Goal: Task Accomplishment & Management: Use online tool/utility

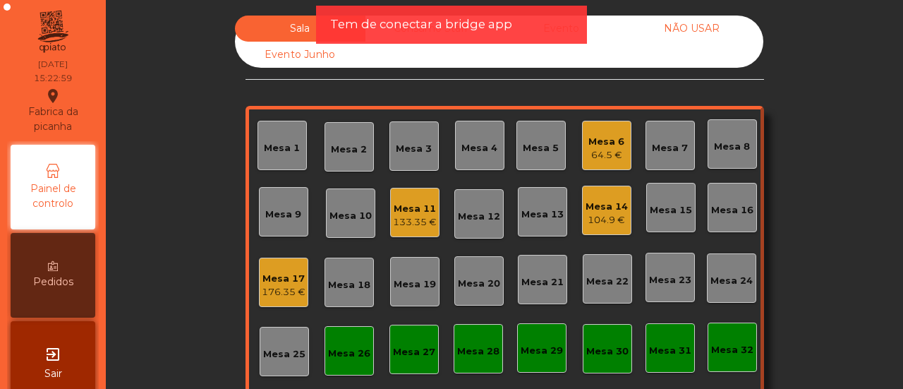
click at [416, 20] on span "Tem de conectar a bridge app" at bounding box center [421, 25] width 182 height 18
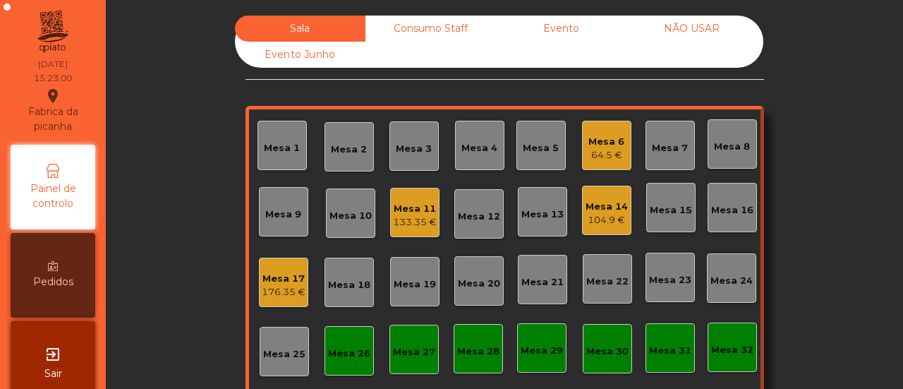
click at [417, 24] on div "Consumo Staff" at bounding box center [430, 29] width 131 height 26
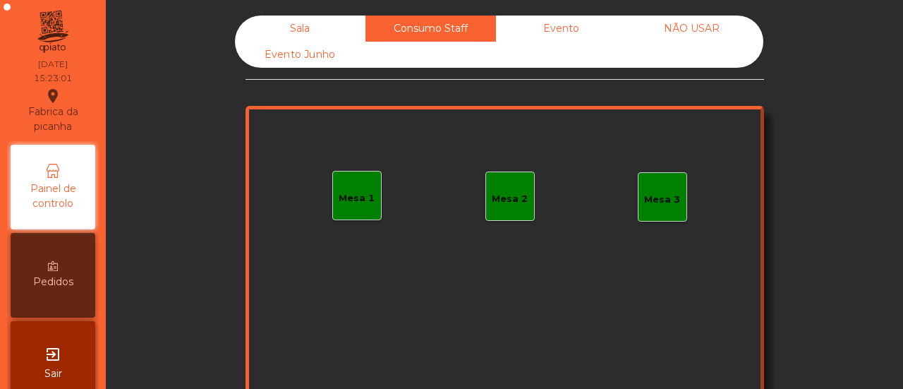
click at [348, 207] on div "Mesa 1" at bounding box center [356, 195] width 49 height 49
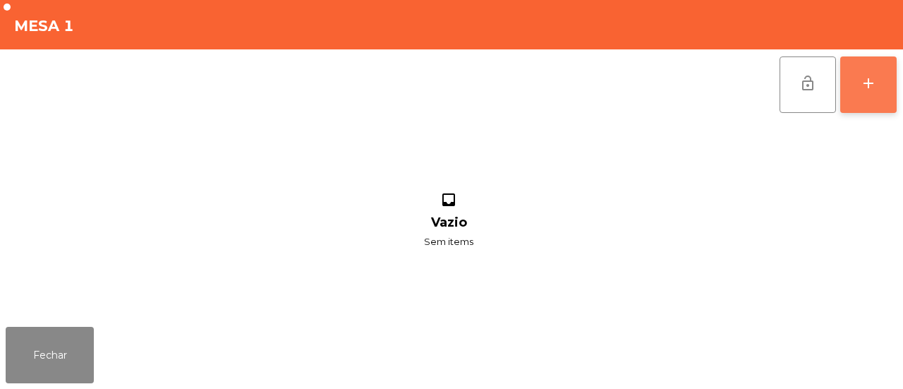
click at [886, 73] on button "add" at bounding box center [868, 84] width 56 height 56
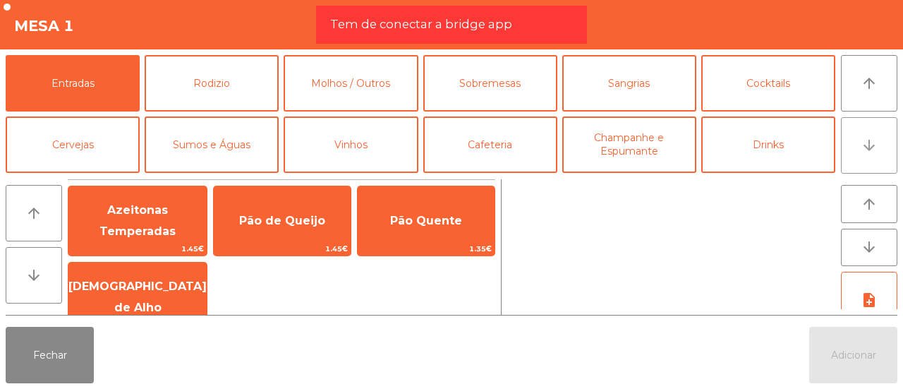
click at [849, 147] on button "arrow_downward" at bounding box center [869, 145] width 56 height 56
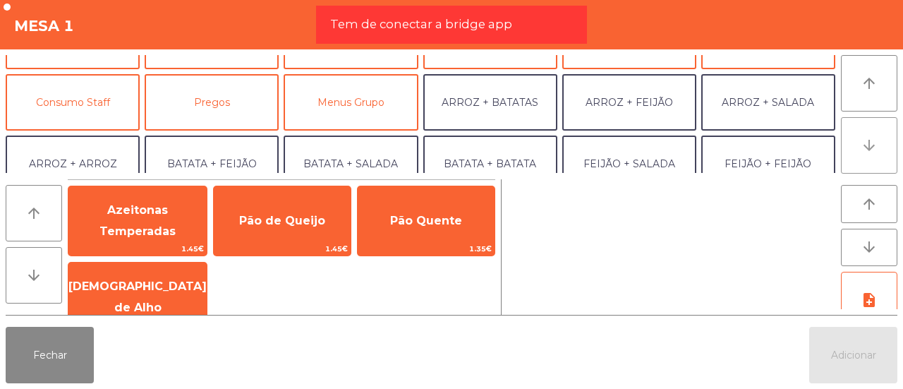
click at [849, 147] on button "arrow_downward" at bounding box center [869, 145] width 56 height 56
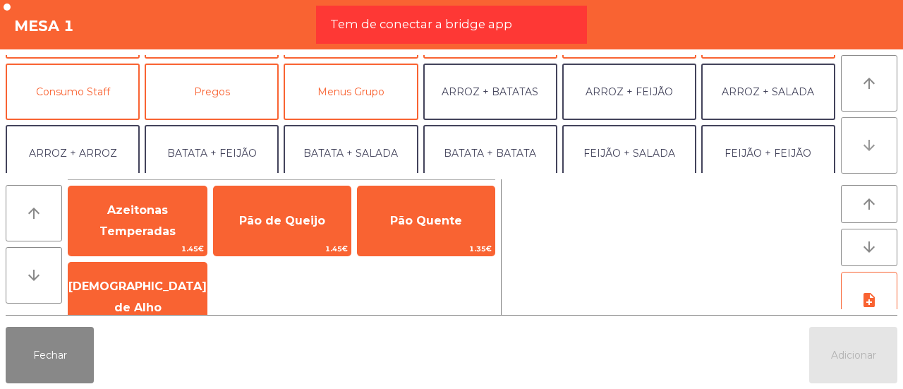
scroll to position [183, 0]
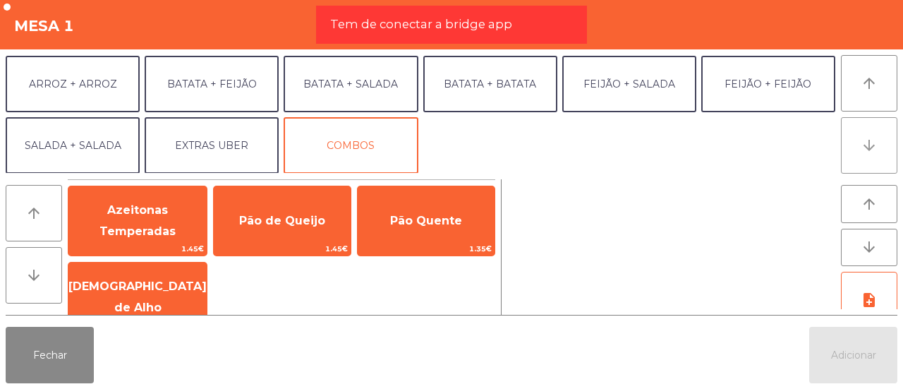
click at [867, 140] on icon "arrow_downward" at bounding box center [869, 145] width 17 height 17
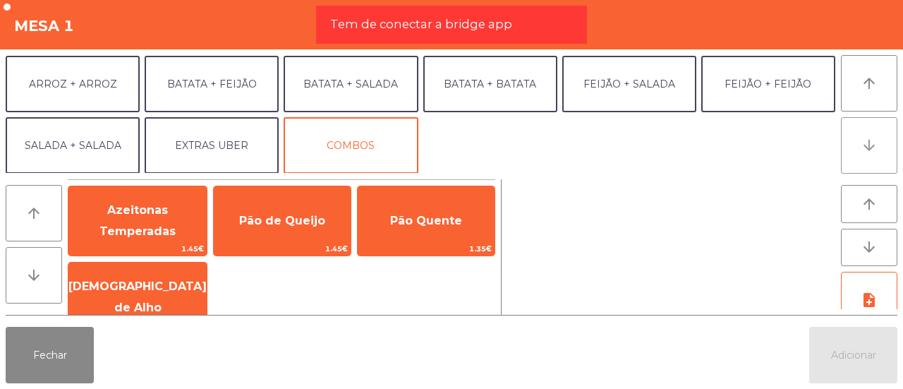
click at [867, 140] on icon "arrow_downward" at bounding box center [869, 145] width 17 height 17
drag, startPoint x: 867, startPoint y: 140, endPoint x: 874, endPoint y: 151, distance: 12.7
click at [874, 151] on icon "arrow_downward" at bounding box center [869, 145] width 17 height 17
click at [880, 71] on button "arrow_upward" at bounding box center [869, 83] width 56 height 56
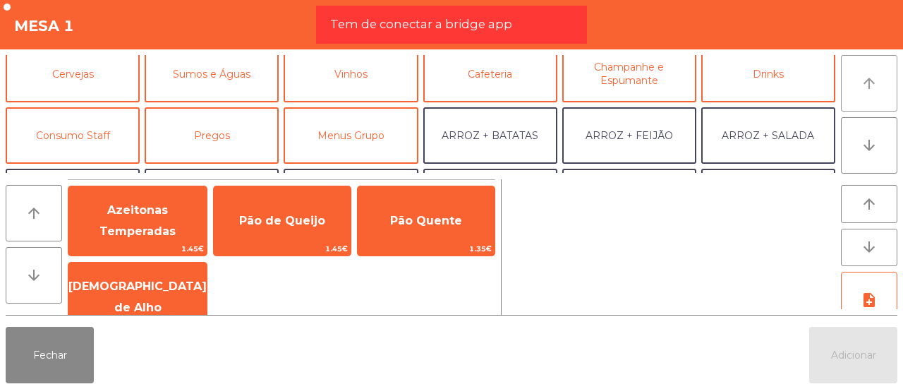
scroll to position [61, 0]
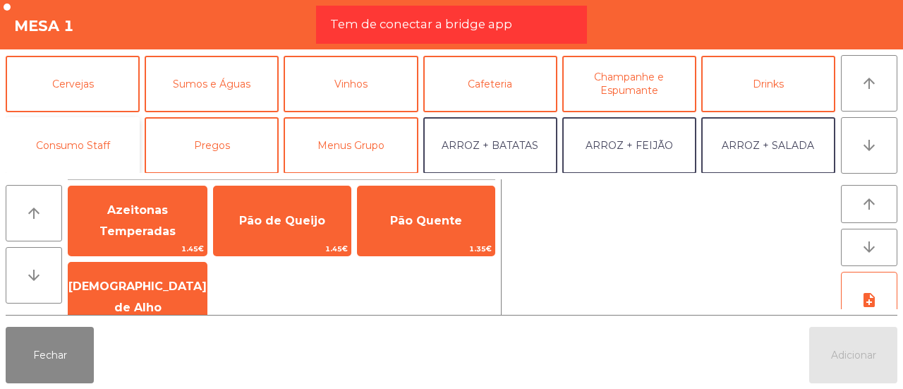
click at [76, 157] on button "Consumo Staff" at bounding box center [73, 145] width 134 height 56
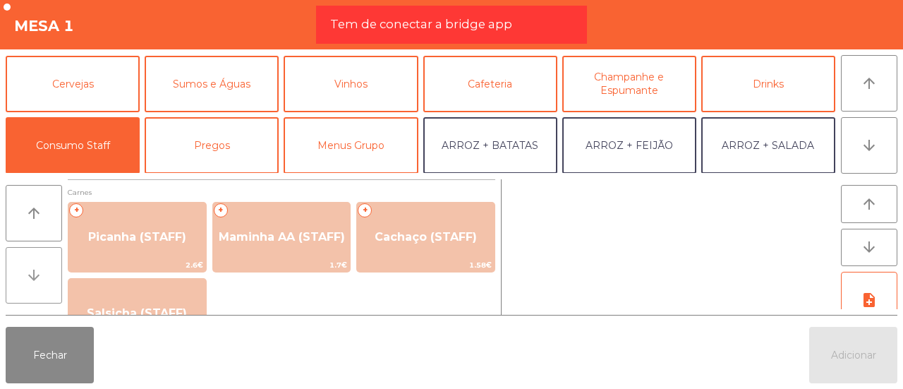
click at [13, 255] on button "arrow_downward" at bounding box center [34, 275] width 56 height 56
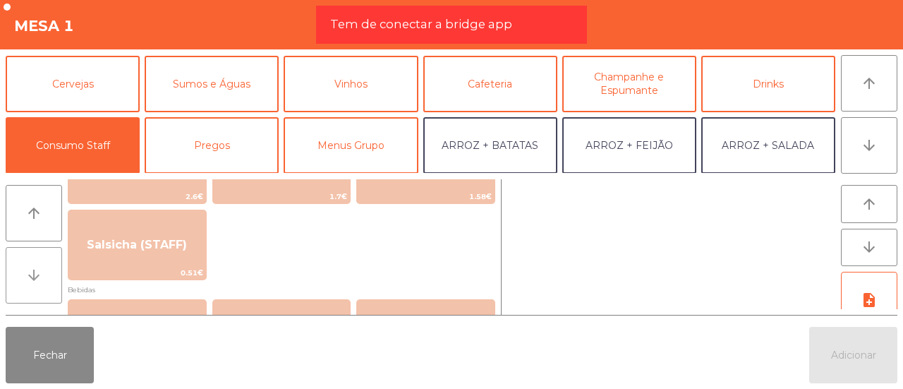
click at [13, 255] on button "arrow_downward" at bounding box center [34, 275] width 56 height 56
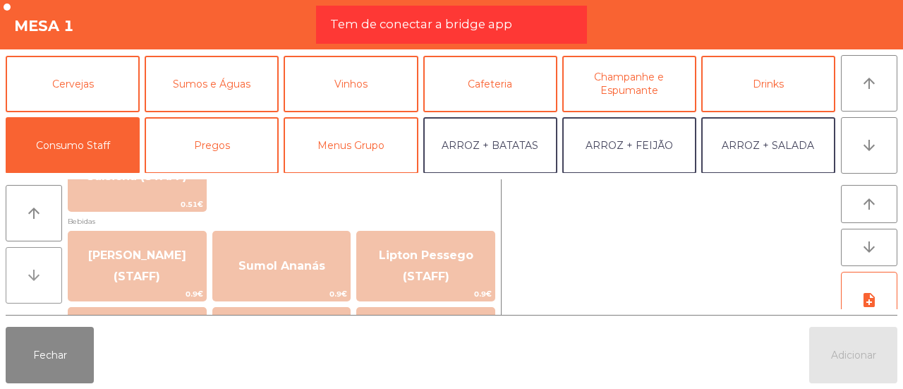
click at [13, 255] on button "arrow_downward" at bounding box center [34, 275] width 56 height 56
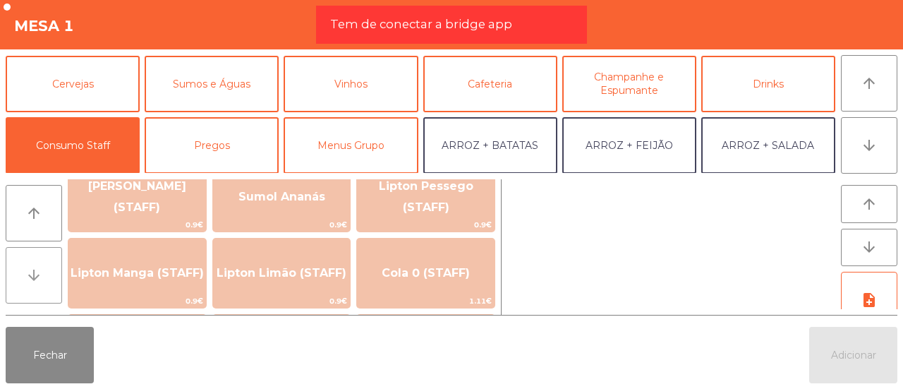
click at [13, 255] on button "arrow_downward" at bounding box center [34, 275] width 56 height 56
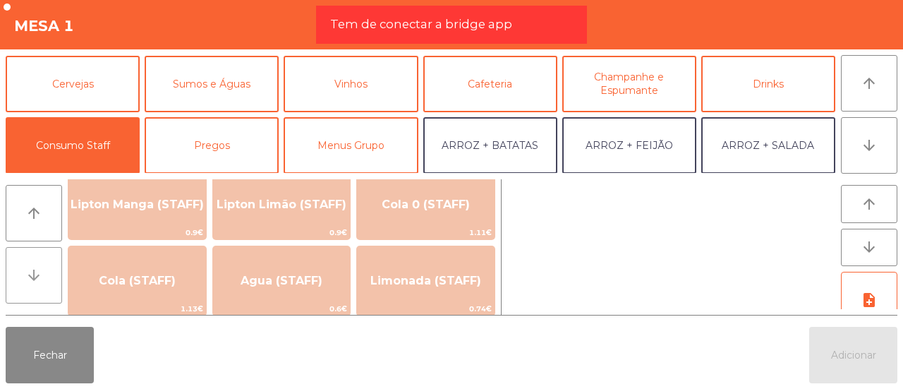
click at [13, 255] on button "arrow_downward" at bounding box center [34, 275] width 56 height 56
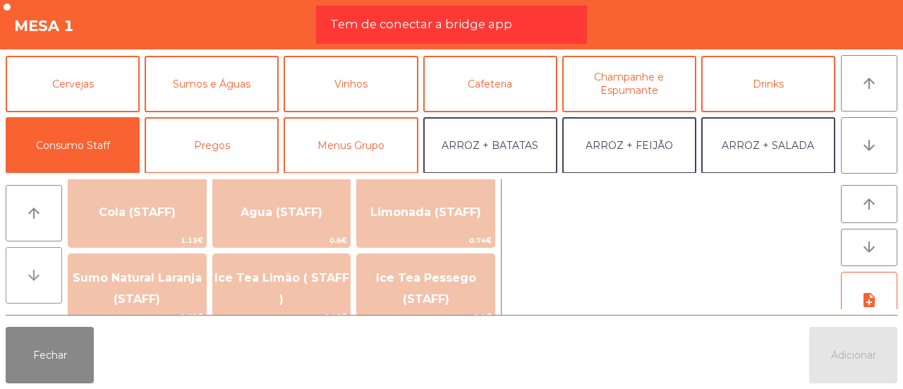
click at [13, 255] on button "arrow_downward" at bounding box center [34, 275] width 56 height 56
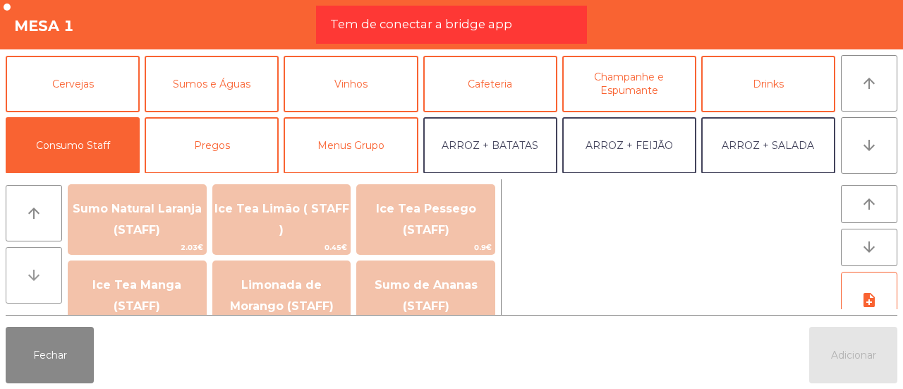
click at [13, 255] on button "arrow_downward" at bounding box center [34, 275] width 56 height 56
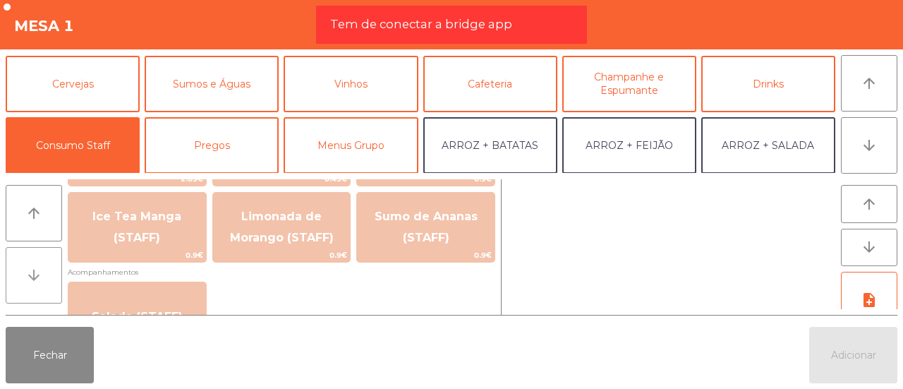
click at [13, 255] on button "arrow_downward" at bounding box center [34, 275] width 56 height 56
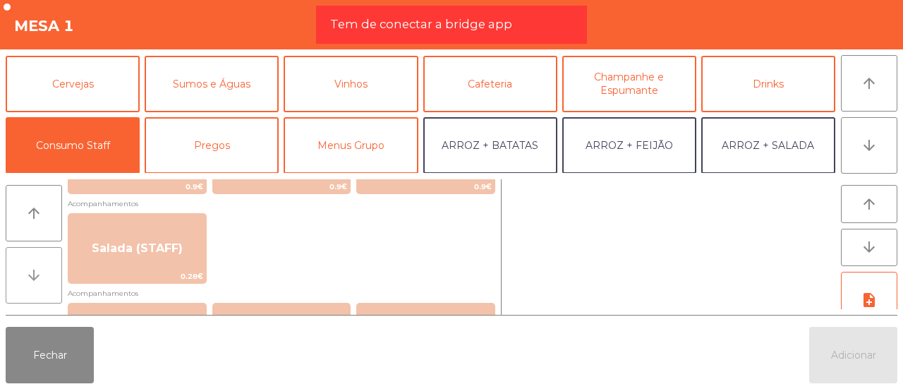
click at [13, 255] on button "arrow_downward" at bounding box center [34, 275] width 56 height 56
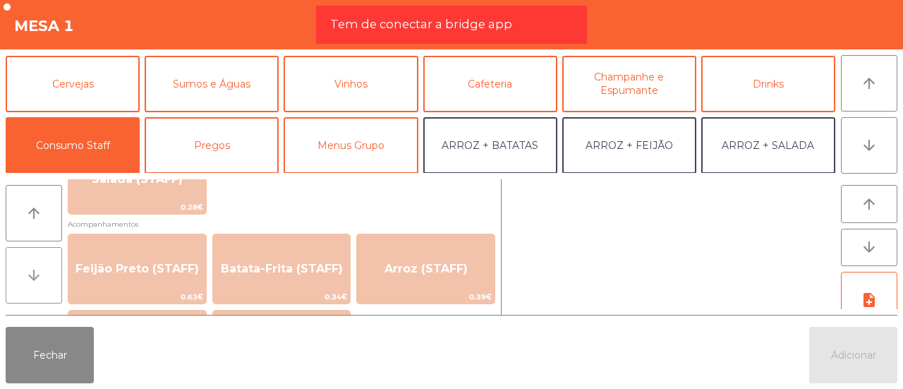
click at [13, 255] on button "arrow_downward" at bounding box center [34, 275] width 56 height 56
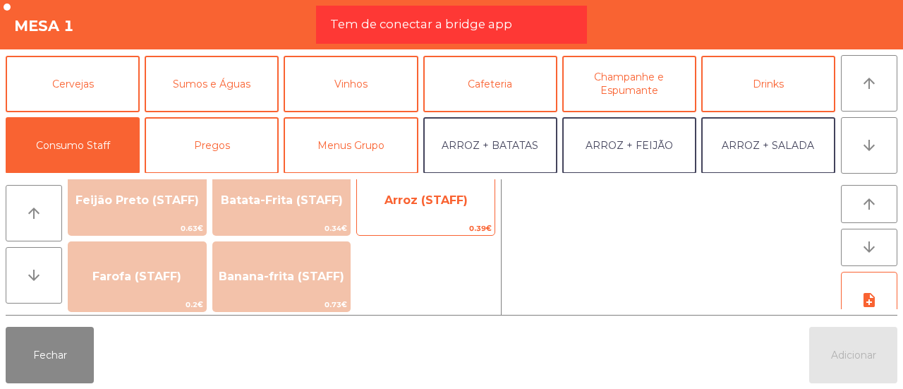
click at [426, 194] on span "Arroz (STAFF)" at bounding box center [425, 199] width 83 height 13
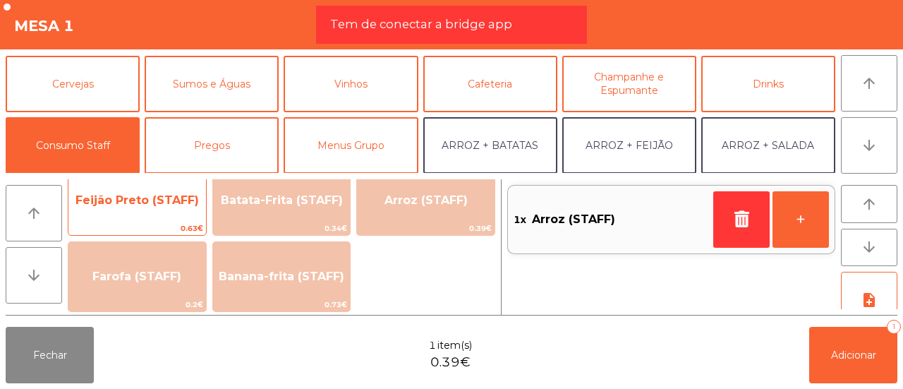
click at [174, 214] on span "Feijão Preto (STAFF)" at bounding box center [137, 200] width 138 height 38
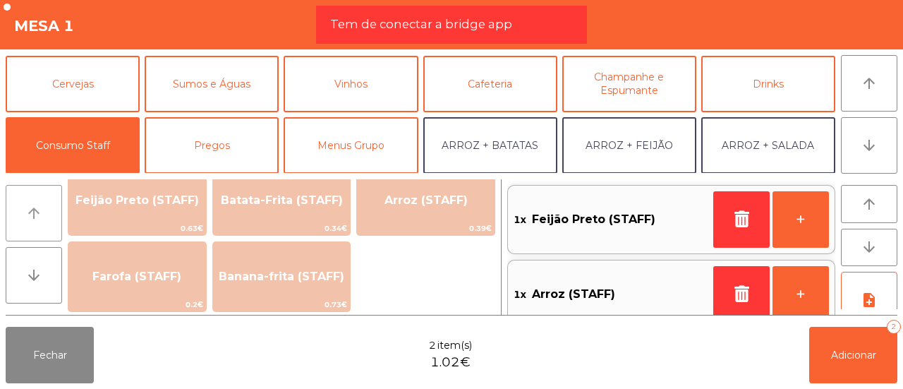
click at [47, 195] on button "arrow_upward" at bounding box center [34, 213] width 56 height 56
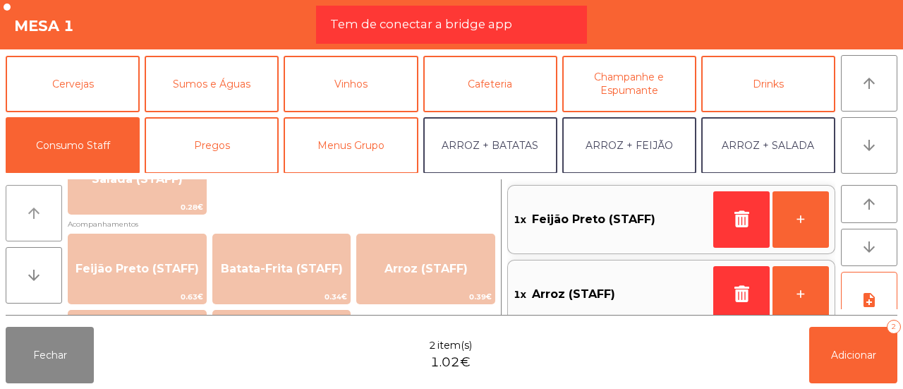
click at [47, 195] on button "arrow_upward" at bounding box center [34, 213] width 56 height 56
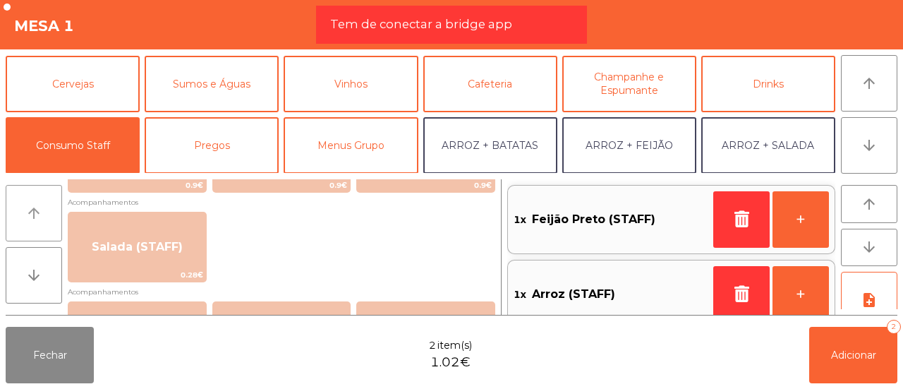
click at [47, 195] on button "arrow_upward" at bounding box center [34, 213] width 56 height 56
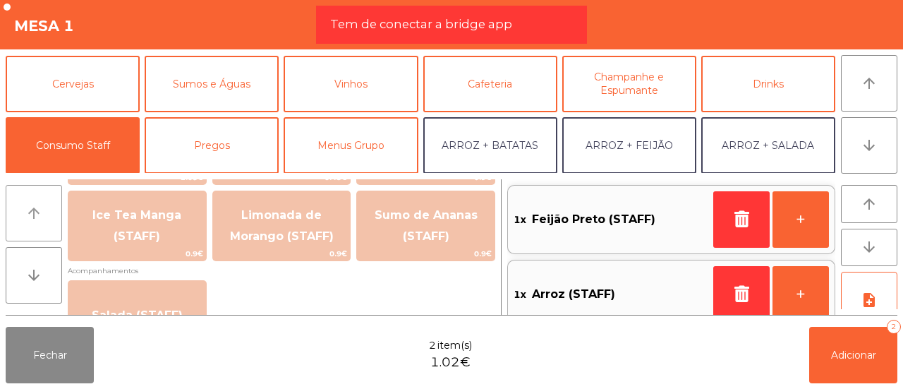
click at [47, 195] on button "arrow_upward" at bounding box center [34, 213] width 56 height 56
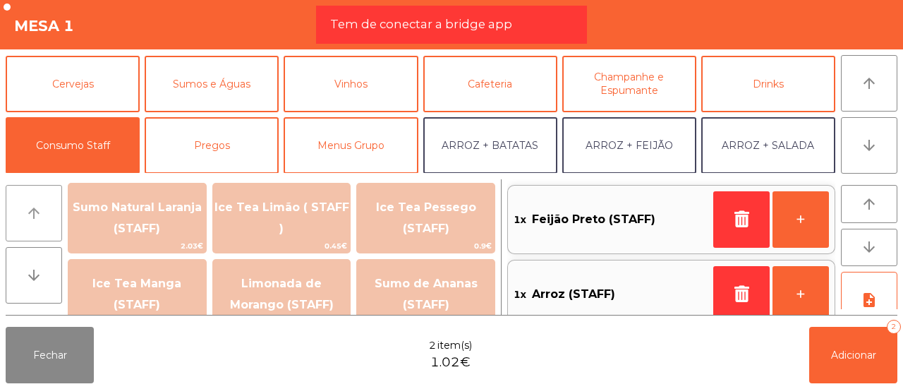
click at [47, 195] on button "arrow_upward" at bounding box center [34, 213] width 56 height 56
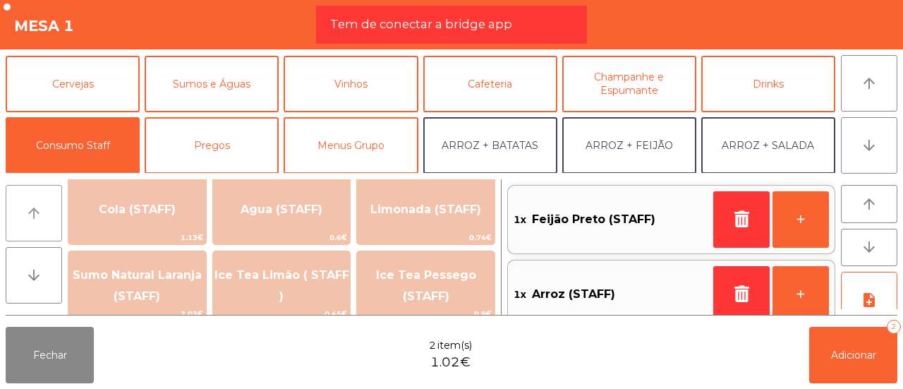
click at [47, 195] on button "arrow_upward" at bounding box center [34, 213] width 56 height 56
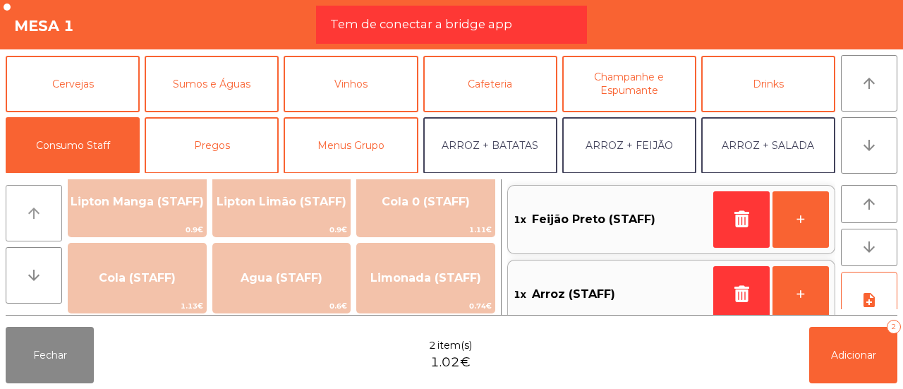
click at [47, 195] on button "arrow_upward" at bounding box center [34, 213] width 56 height 56
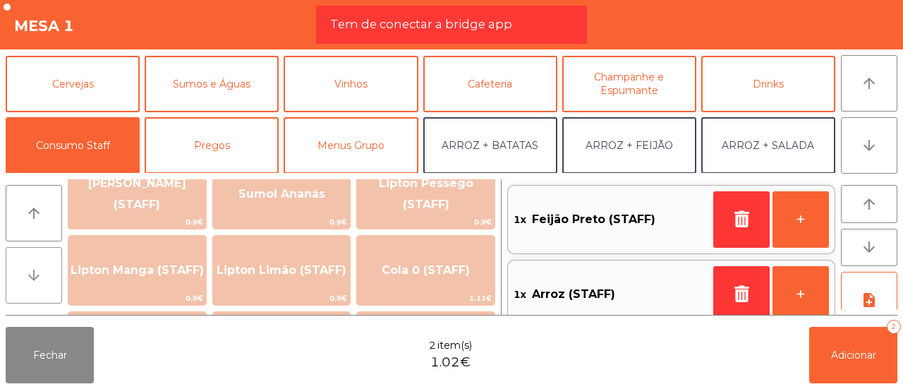
click at [25, 275] on icon "arrow_downward" at bounding box center [33, 275] width 17 height 17
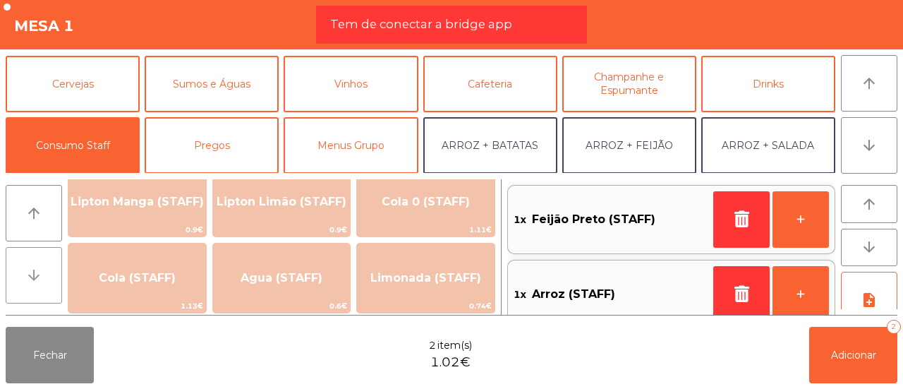
scroll to position [278, 0]
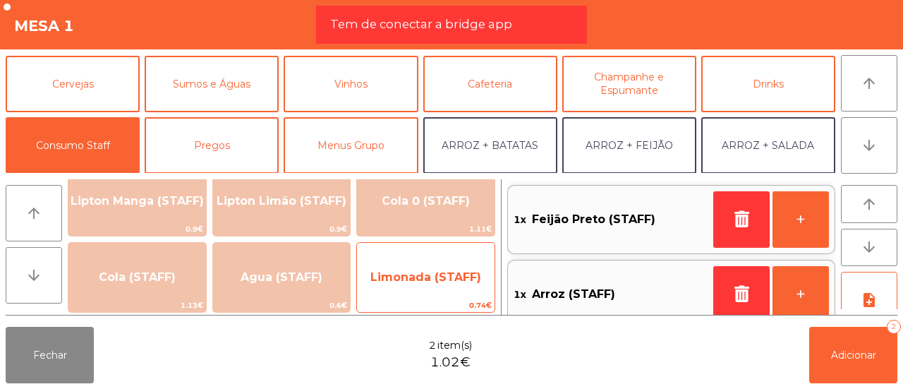
click at [442, 290] on span "Limonada (STAFF)" at bounding box center [426, 277] width 138 height 38
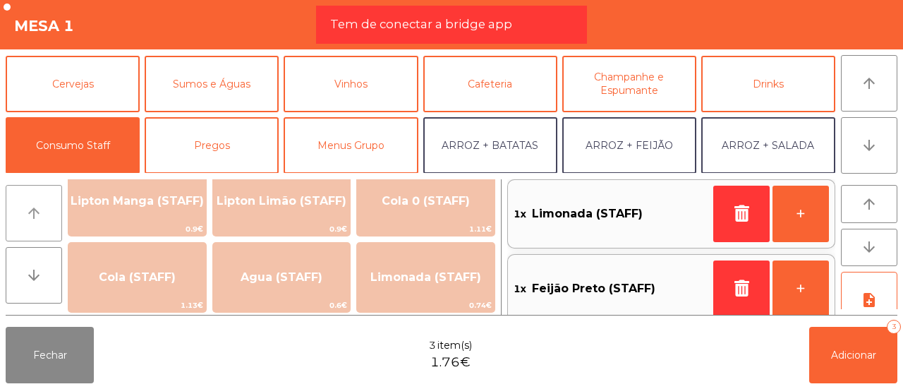
click at [38, 222] on button "arrow_upward" at bounding box center [34, 213] width 56 height 56
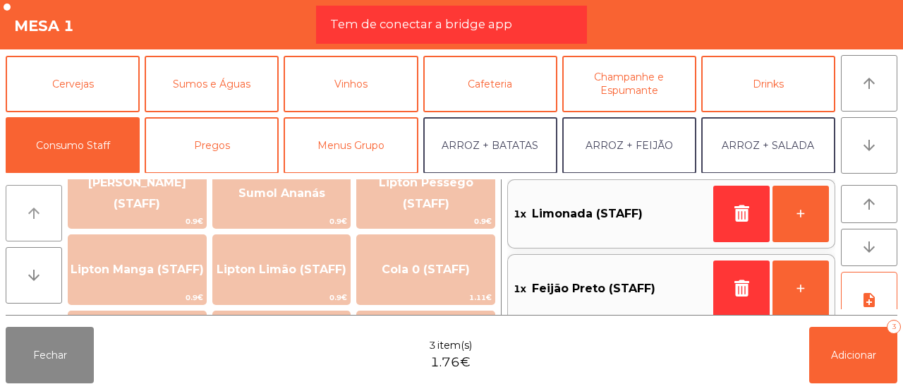
click at [38, 222] on button "arrow_upward" at bounding box center [34, 213] width 56 height 56
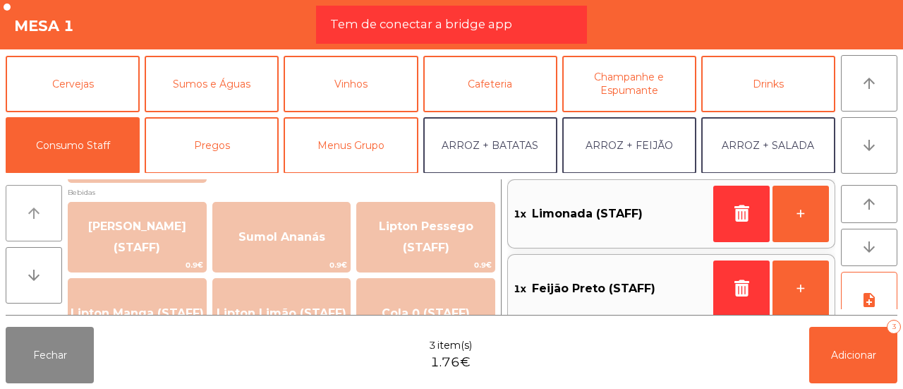
scroll to position [141, 0]
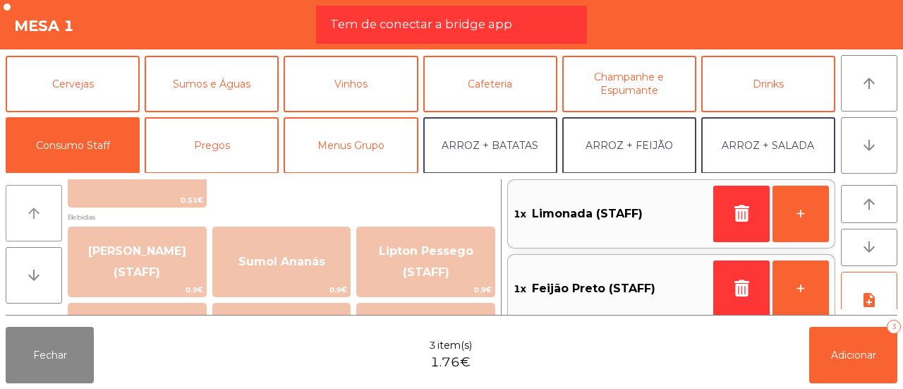
click at [50, 210] on button "arrow_upward" at bounding box center [34, 213] width 56 height 56
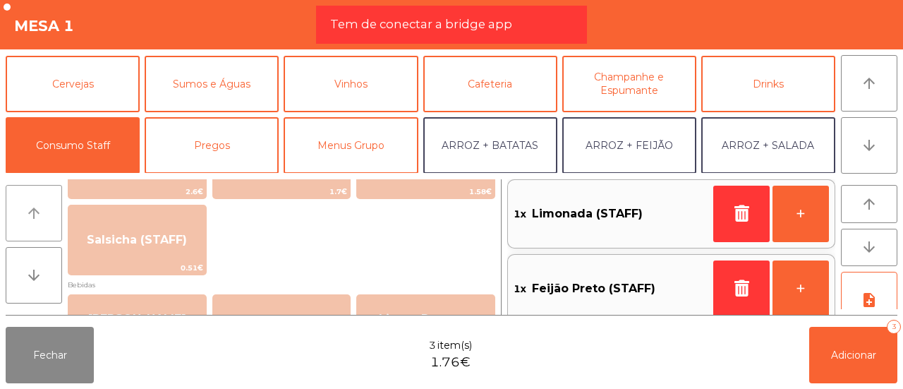
click at [50, 210] on button "arrow_upward" at bounding box center [34, 213] width 56 height 56
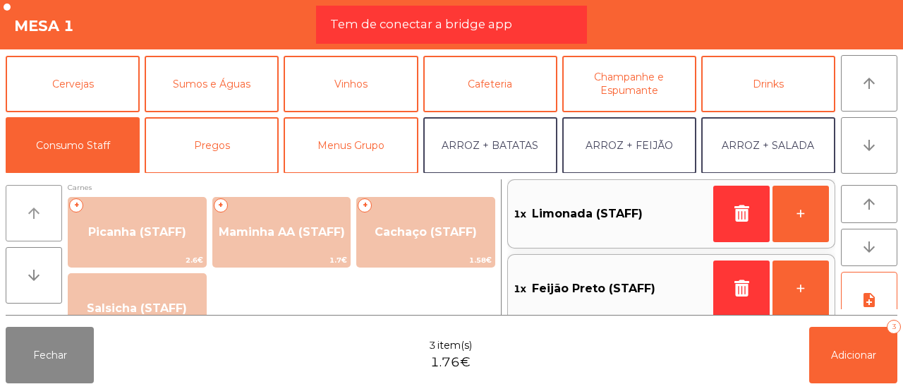
click at [50, 210] on button "arrow_upward" at bounding box center [34, 213] width 56 height 56
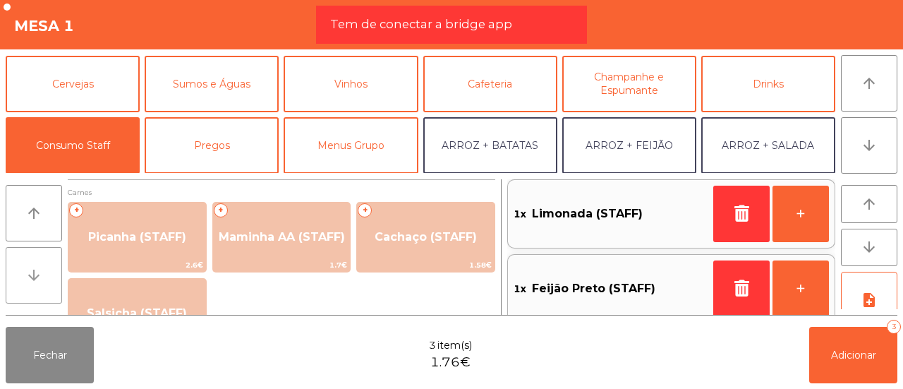
click at [17, 269] on button "arrow_downward" at bounding box center [34, 275] width 56 height 56
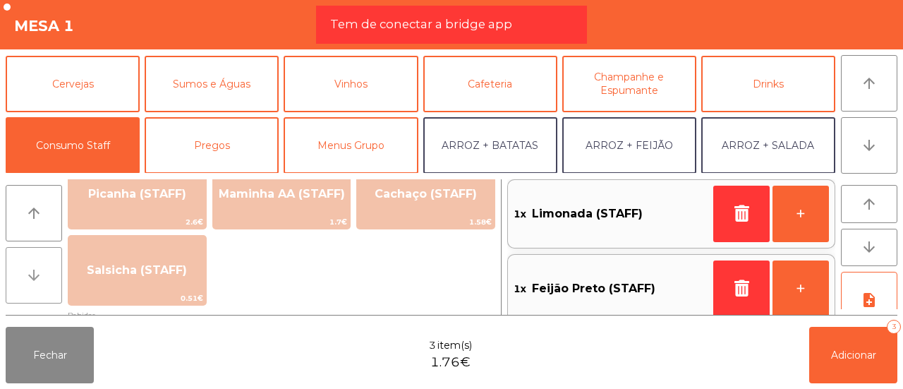
click at [17, 269] on button "arrow_downward" at bounding box center [34, 275] width 56 height 56
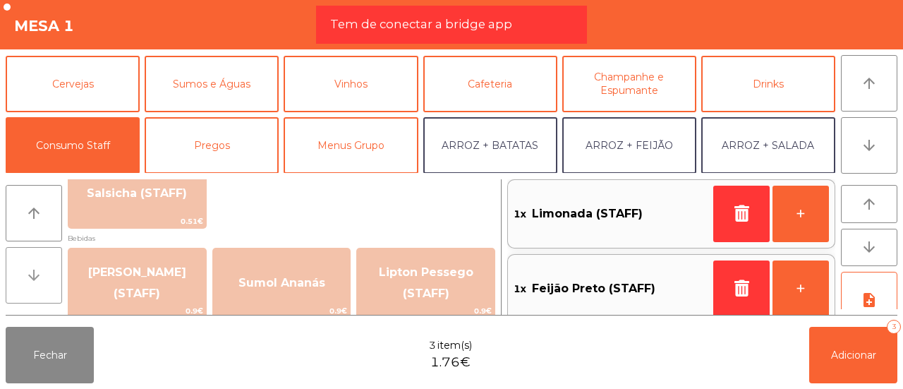
click at [17, 269] on button "arrow_downward" at bounding box center [34, 275] width 56 height 56
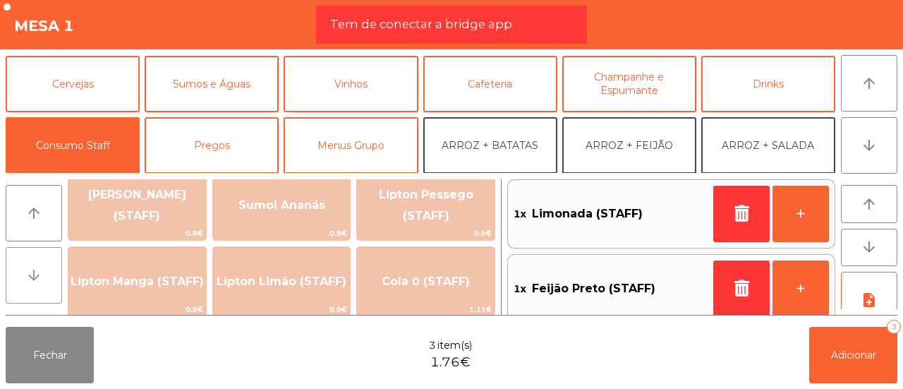
click at [17, 269] on button "arrow_downward" at bounding box center [34, 275] width 56 height 56
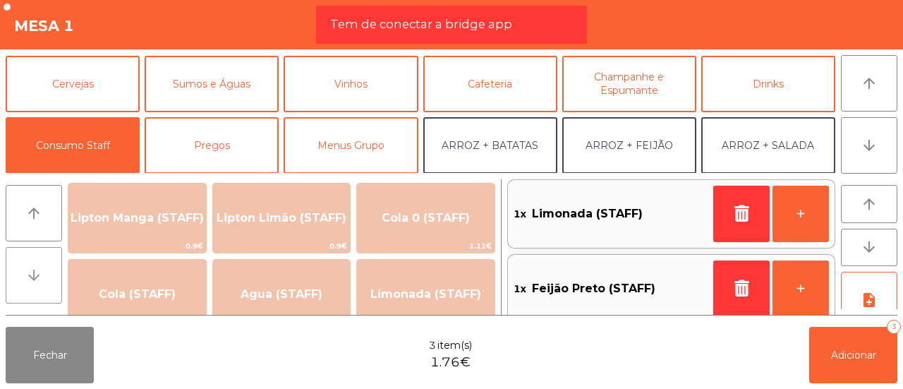
click at [17, 269] on button "arrow_downward" at bounding box center [34, 275] width 56 height 56
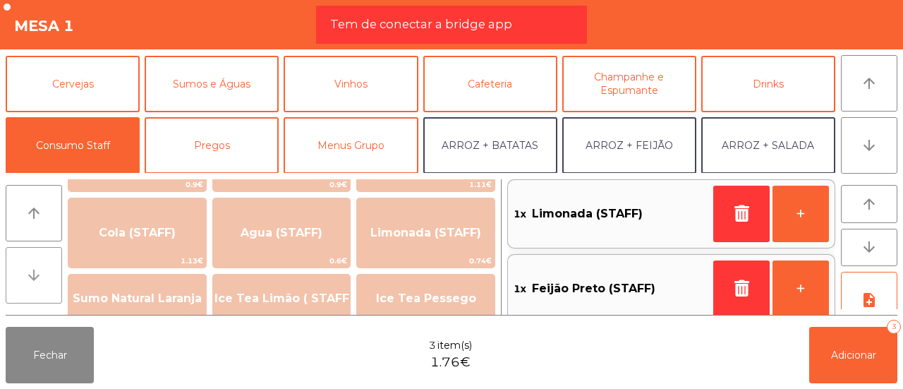
click at [17, 269] on button "arrow_downward" at bounding box center [34, 275] width 56 height 56
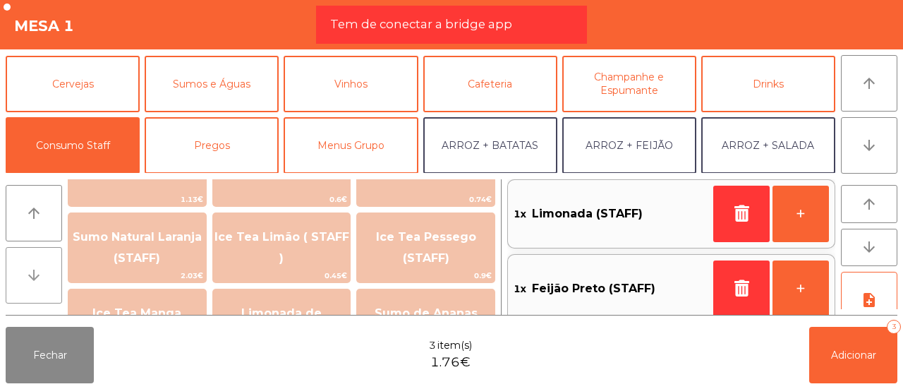
click at [17, 269] on button "arrow_downward" at bounding box center [34, 275] width 56 height 56
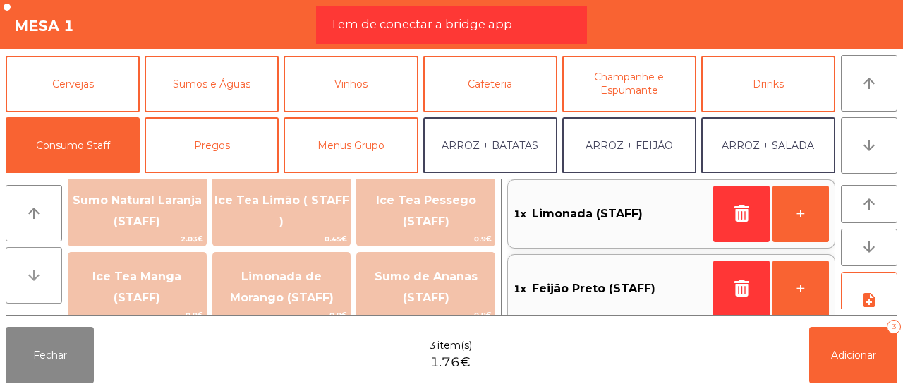
click at [17, 269] on button "arrow_downward" at bounding box center [34, 275] width 56 height 56
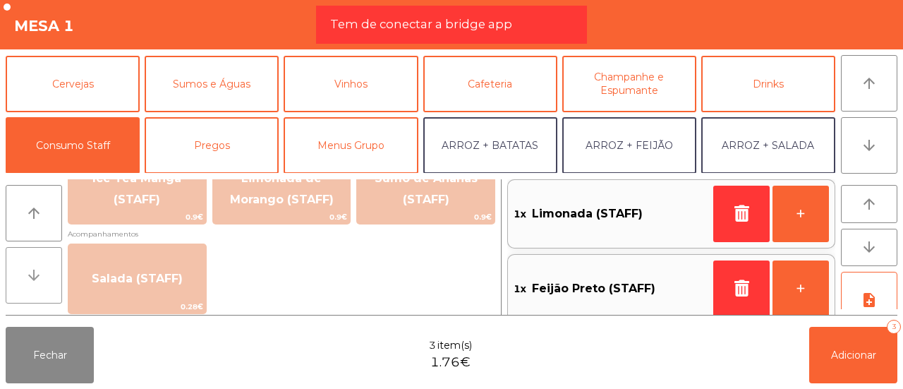
click at [17, 269] on button "arrow_downward" at bounding box center [34, 275] width 56 height 56
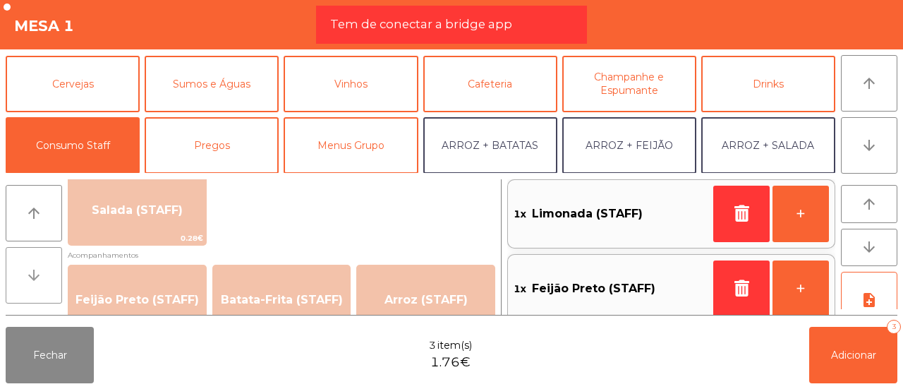
click at [17, 269] on button "arrow_downward" at bounding box center [34, 275] width 56 height 56
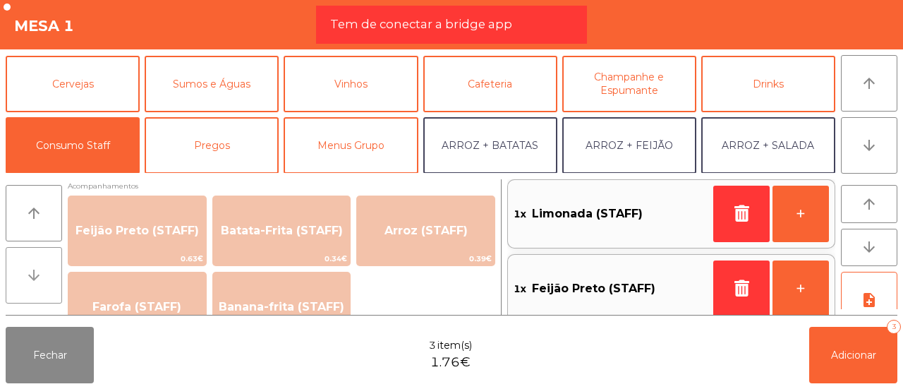
click at [17, 269] on button "arrow_downward" at bounding box center [34, 275] width 56 height 56
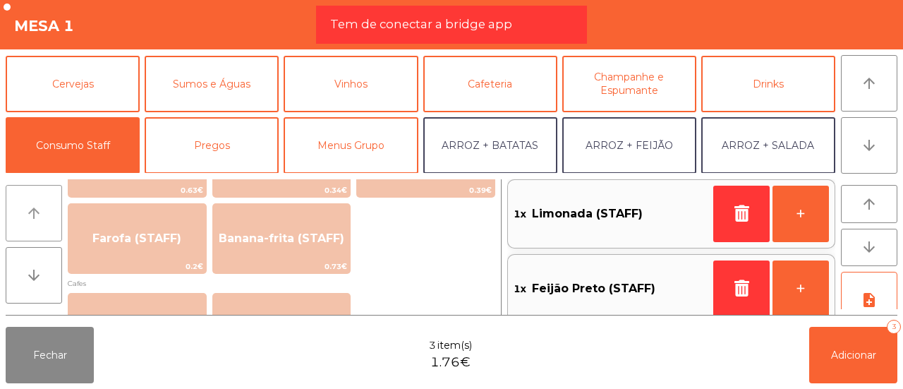
click at [18, 222] on button "arrow_upward" at bounding box center [34, 213] width 56 height 56
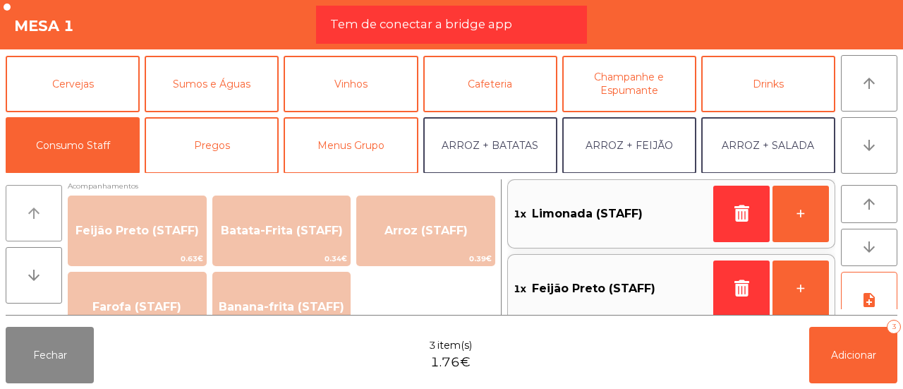
click at [18, 222] on button "arrow_upward" at bounding box center [34, 213] width 56 height 56
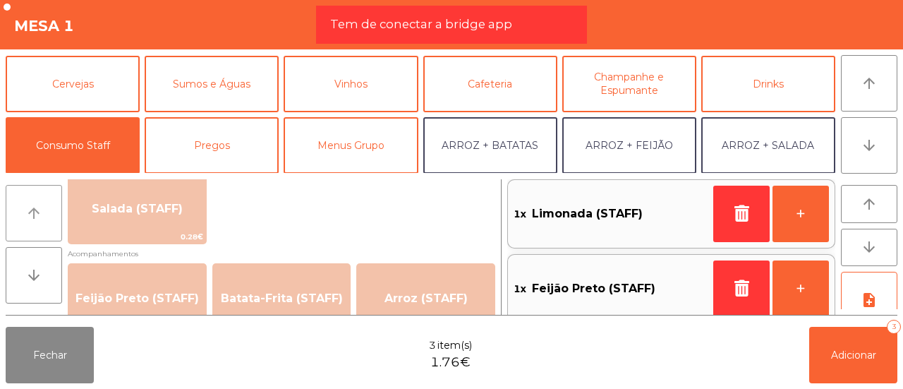
click at [18, 222] on button "arrow_upward" at bounding box center [34, 213] width 56 height 56
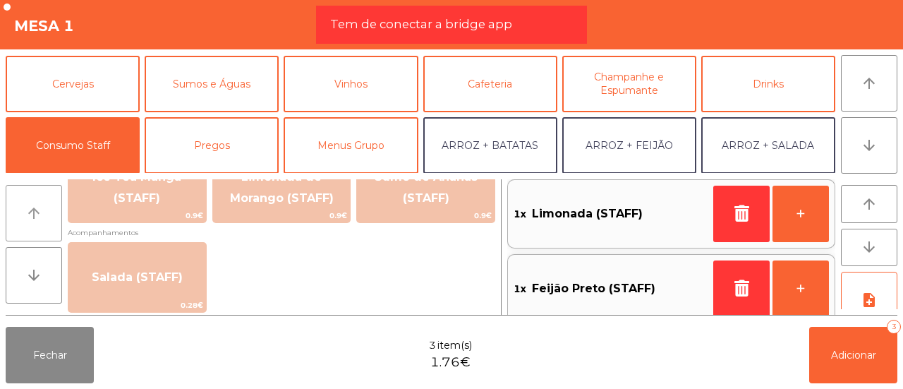
click at [18, 222] on button "arrow_upward" at bounding box center [34, 213] width 56 height 56
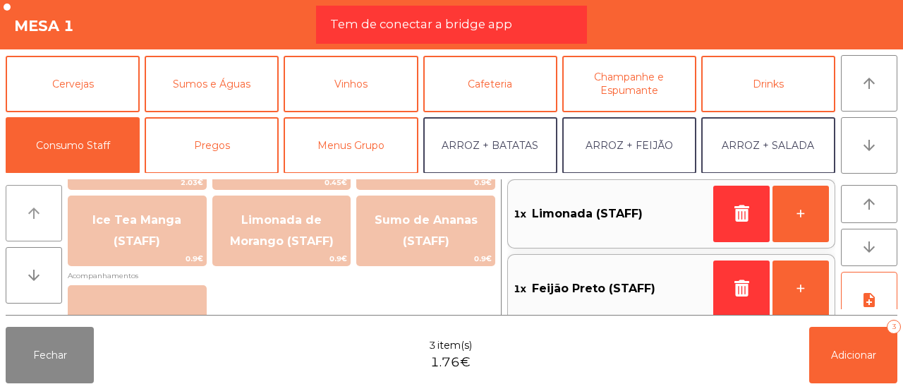
scroll to position [451, 0]
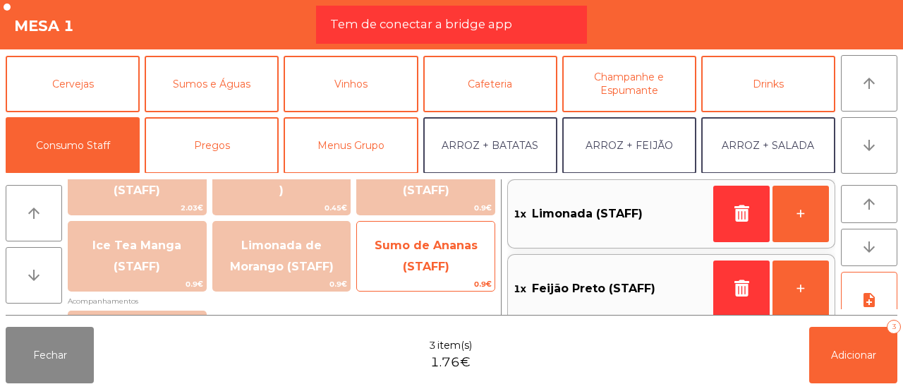
click at [415, 244] on span "Sumo de Ananas (STAFF)" at bounding box center [426, 255] width 103 height 35
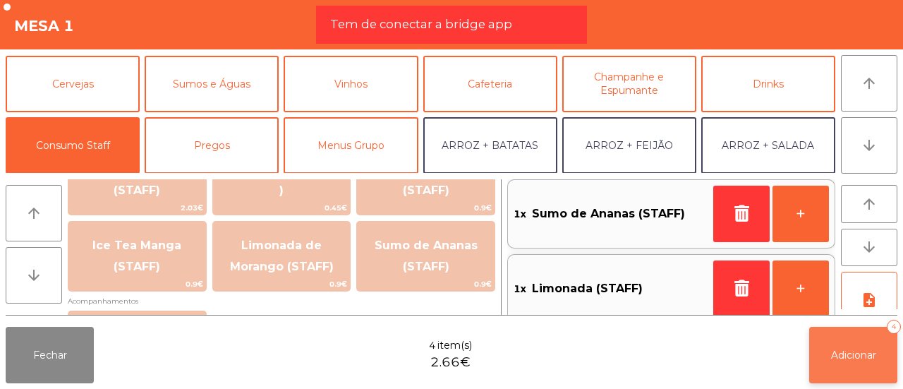
click at [854, 331] on button "Adicionar 4" at bounding box center [853, 355] width 88 height 56
